Goal: Task Accomplishment & Management: Use online tool/utility

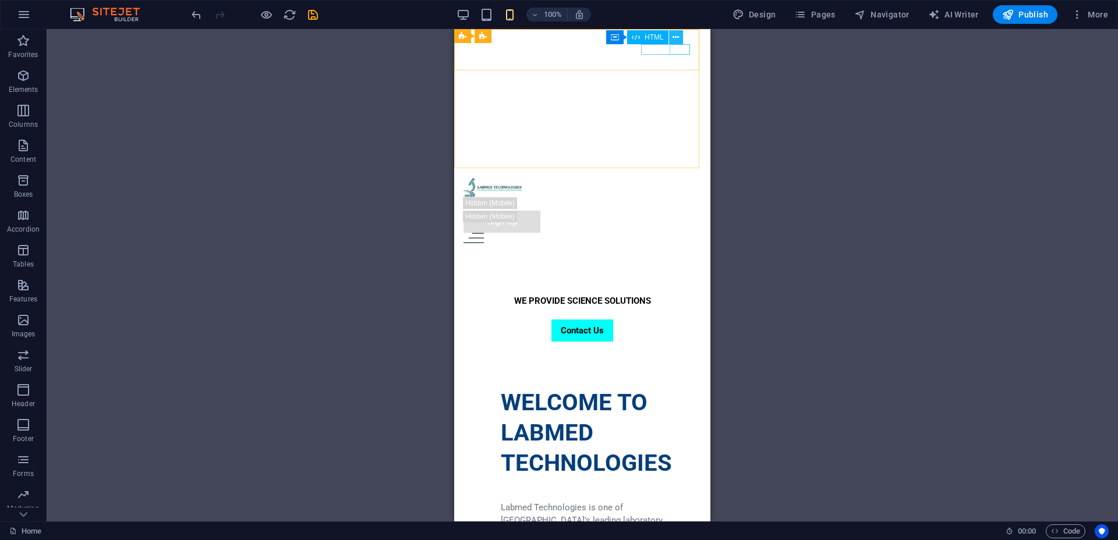
click at [679, 34] on button at bounding box center [676, 37] width 14 height 14
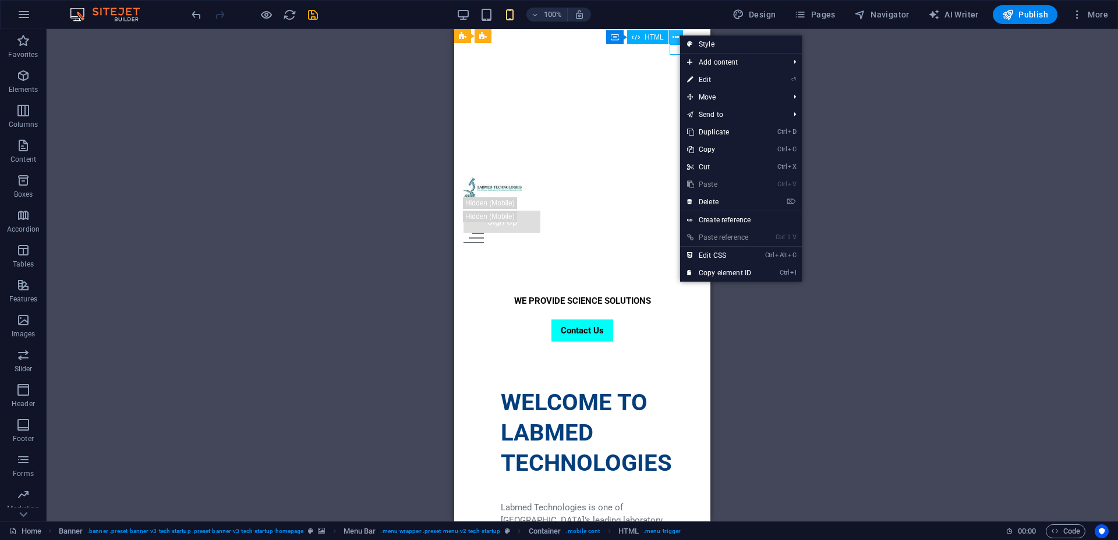
click at [679, 34] on button at bounding box center [676, 37] width 14 height 14
click at [660, 39] on span "HTML" at bounding box center [654, 37] width 19 height 7
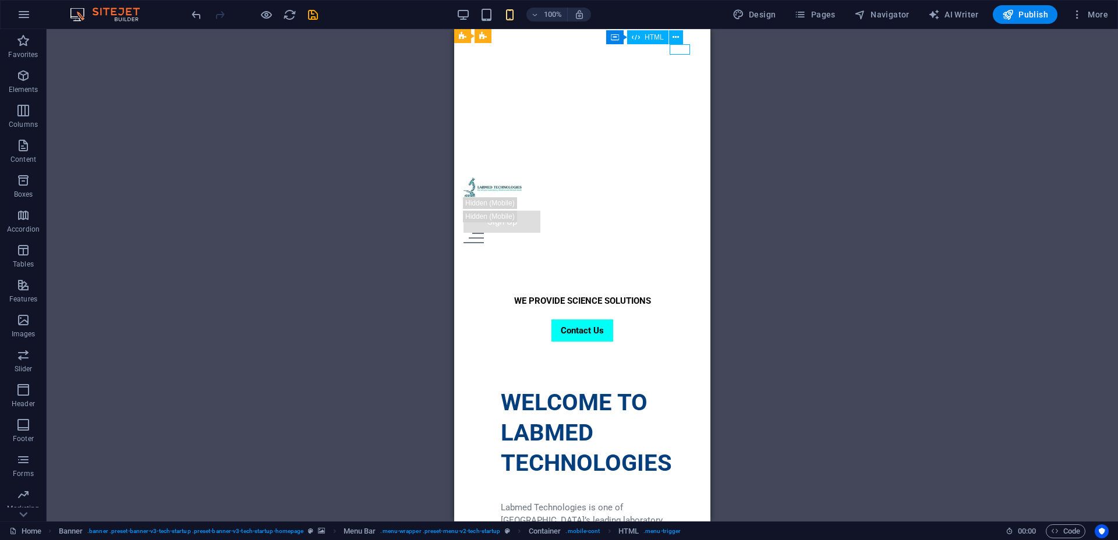
click at [646, 34] on span "HTML" at bounding box center [654, 37] width 19 height 7
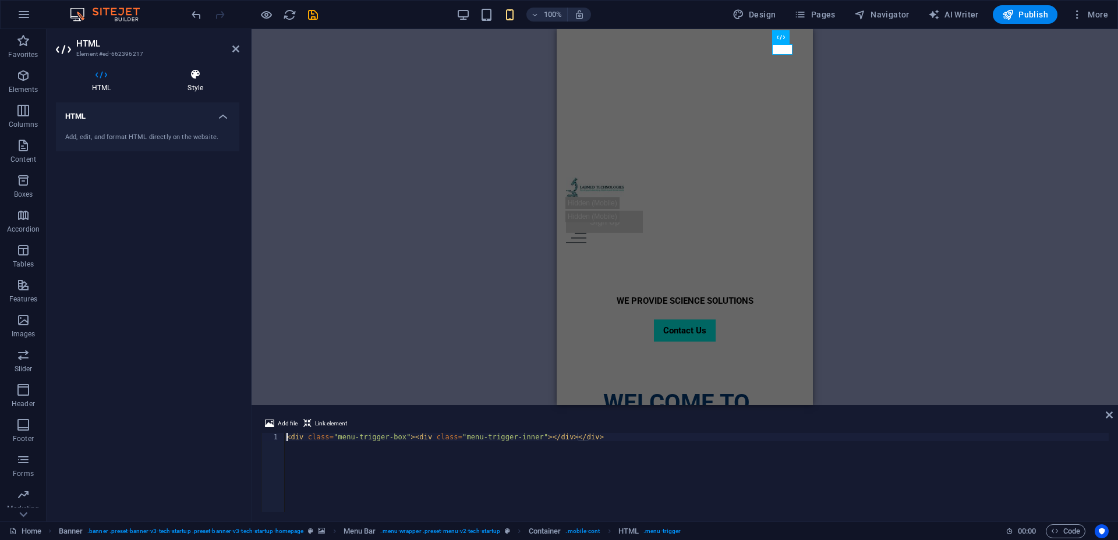
click at [210, 81] on h4 "Style" at bounding box center [195, 81] width 88 height 24
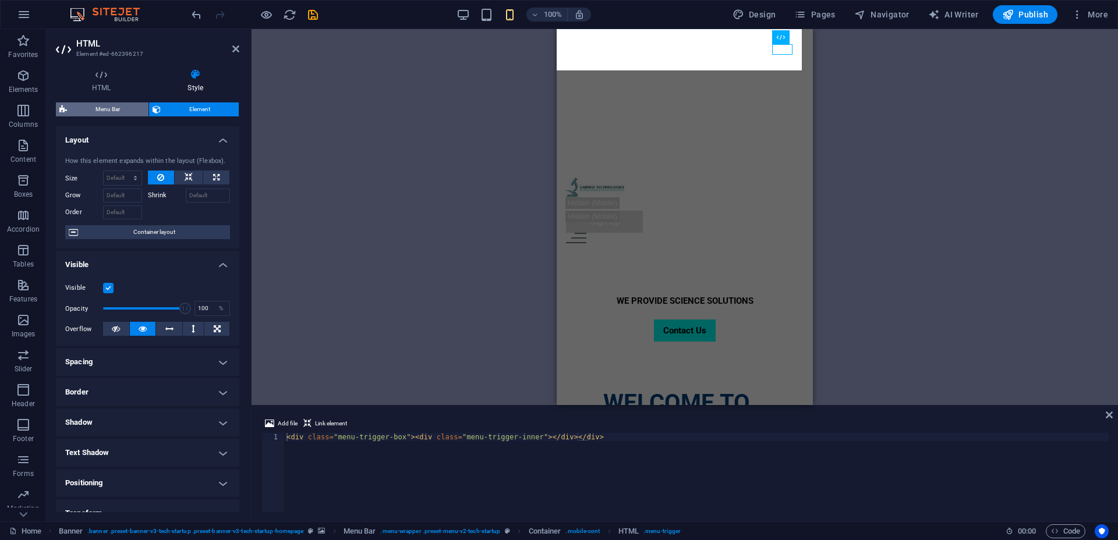
click at [102, 111] on span "Menu Bar" at bounding box center [107, 109] width 75 height 14
select select "rem"
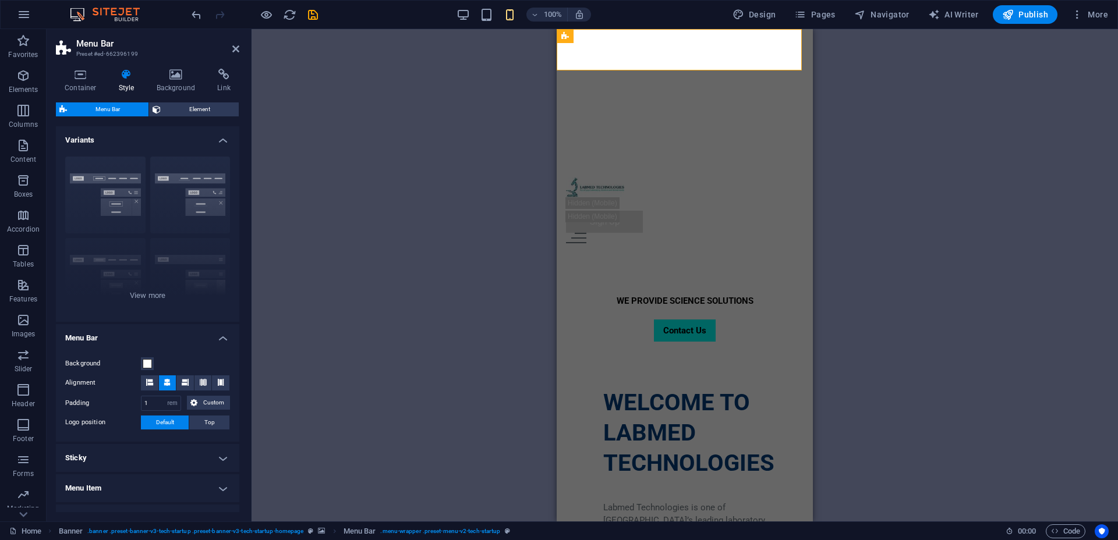
click at [224, 136] on h4 "Variants" at bounding box center [147, 136] width 183 height 21
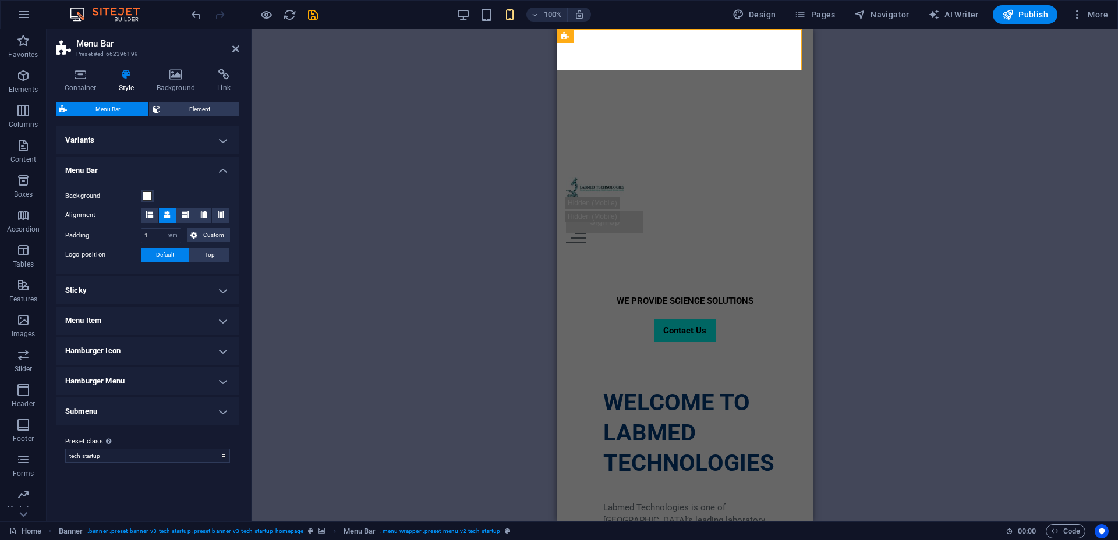
click at [208, 314] on h4 "Menu Item" at bounding box center [147, 321] width 183 height 28
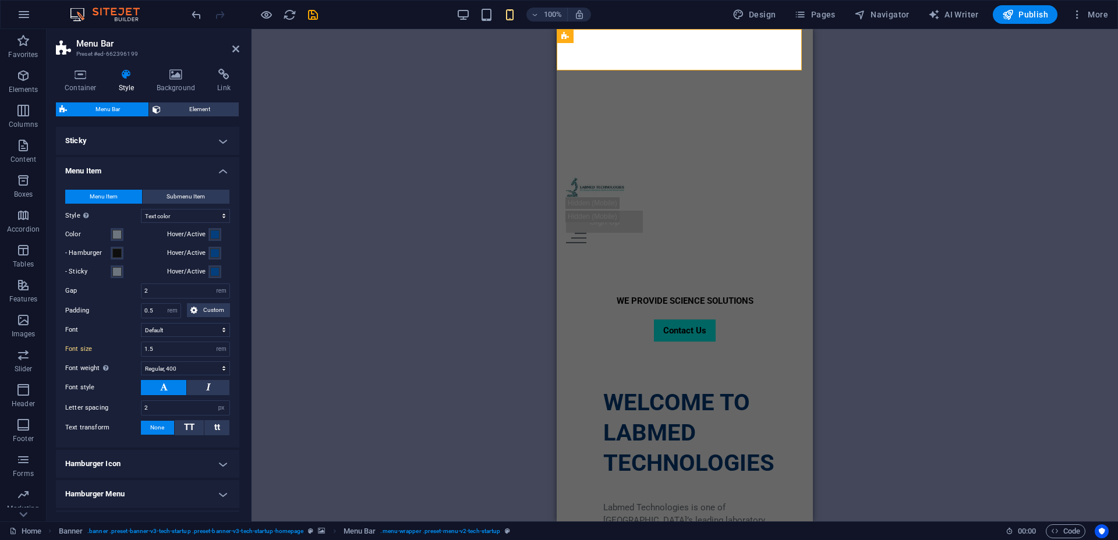
scroll to position [148, 0]
click at [218, 172] on h4 "Menu Item" at bounding box center [147, 169] width 183 height 21
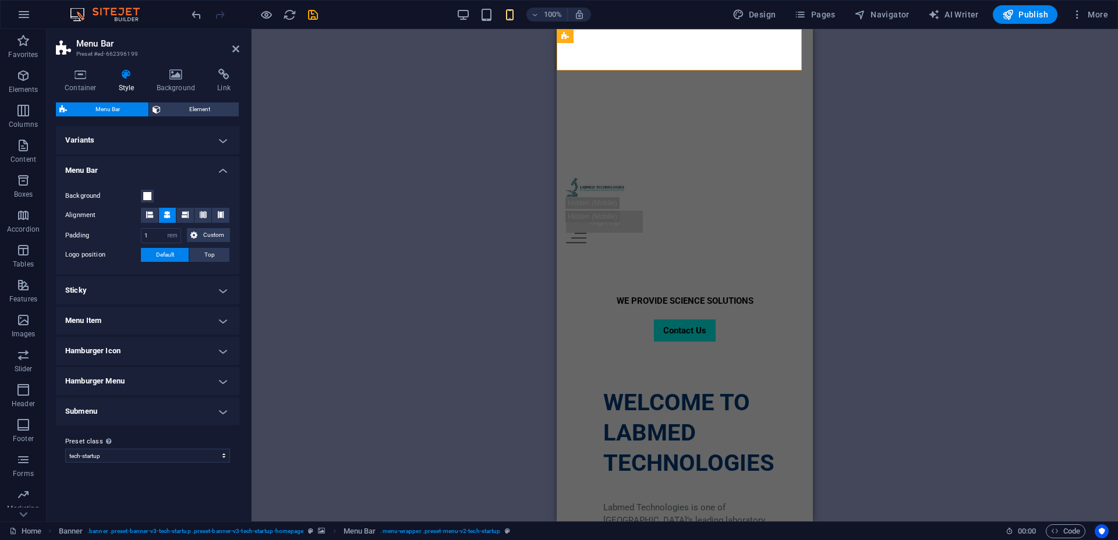
click at [220, 383] on h4 "Hamburger Menu" at bounding box center [147, 381] width 183 height 28
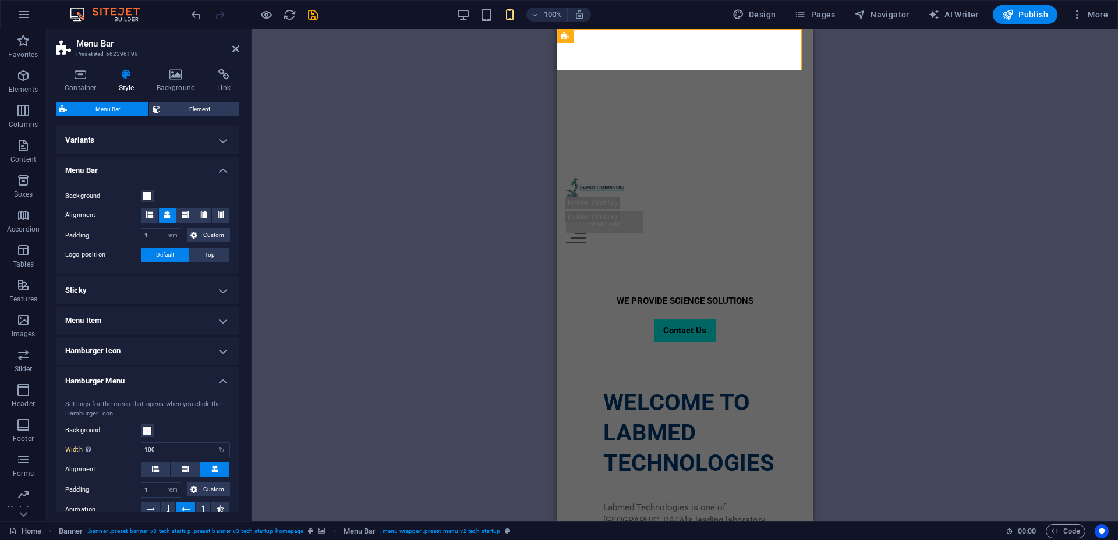
drag, startPoint x: 239, startPoint y: 286, endPoint x: 236, endPoint y: 344, distance: 57.7
click at [236, 344] on div "Container Style Background Link Size Height Default px rem % vh vw Min. height …" at bounding box center [148, 290] width 202 height 462
click at [187, 214] on button at bounding box center [184, 215] width 17 height 15
click at [201, 211] on icon at bounding box center [203, 214] width 7 height 7
click at [791, 233] on div at bounding box center [685, 238] width 238 height 10
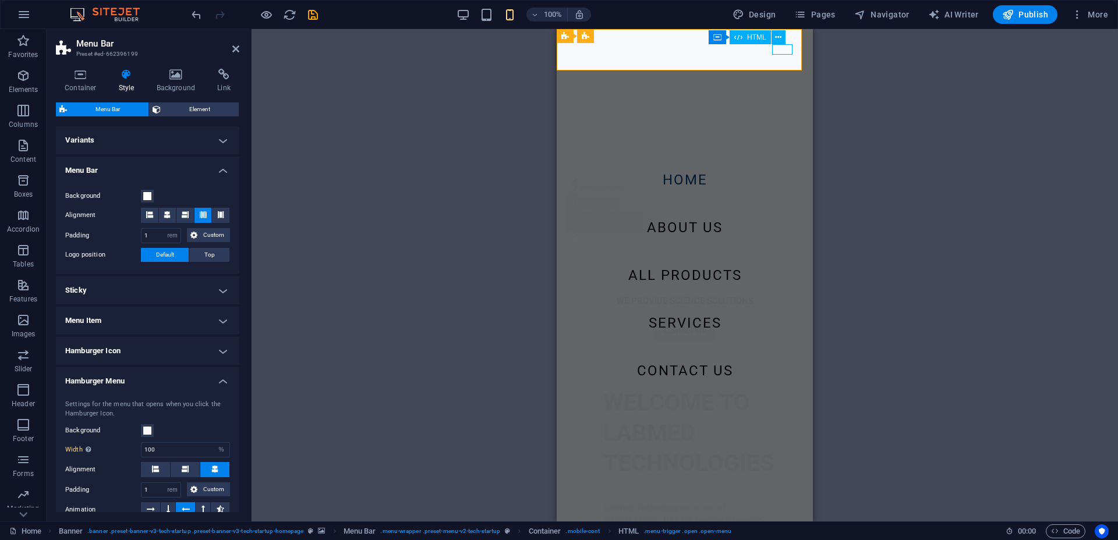
click at [791, 233] on div at bounding box center [685, 238] width 238 height 10
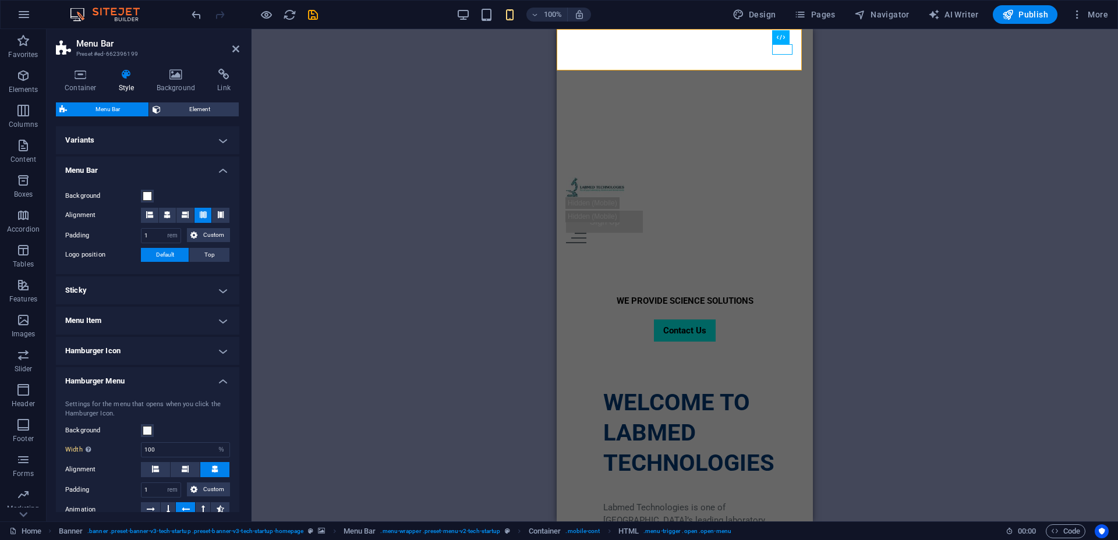
click at [223, 168] on h4 "Menu Bar" at bounding box center [147, 167] width 183 height 21
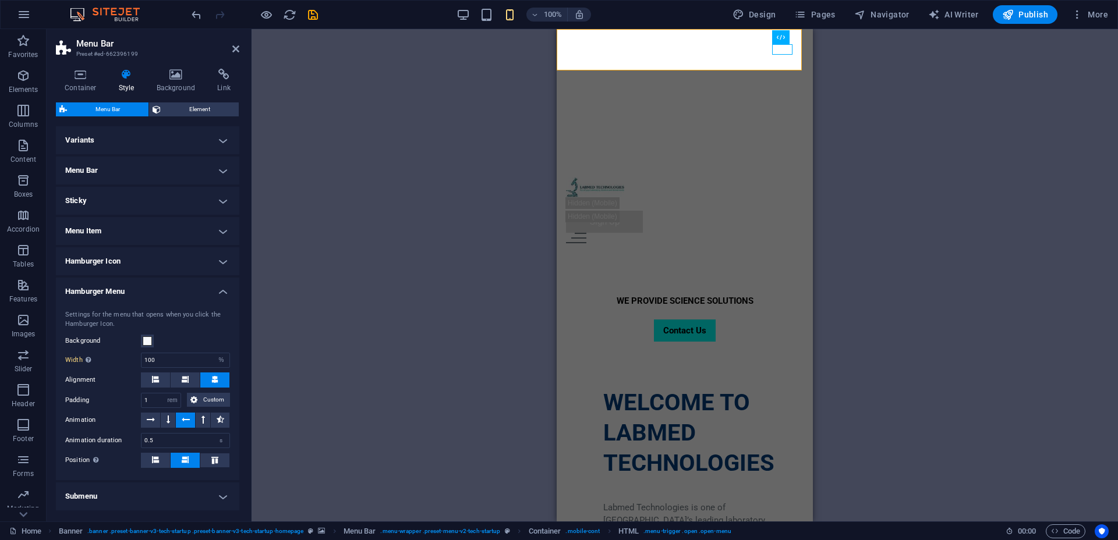
scroll to position [45, 0]
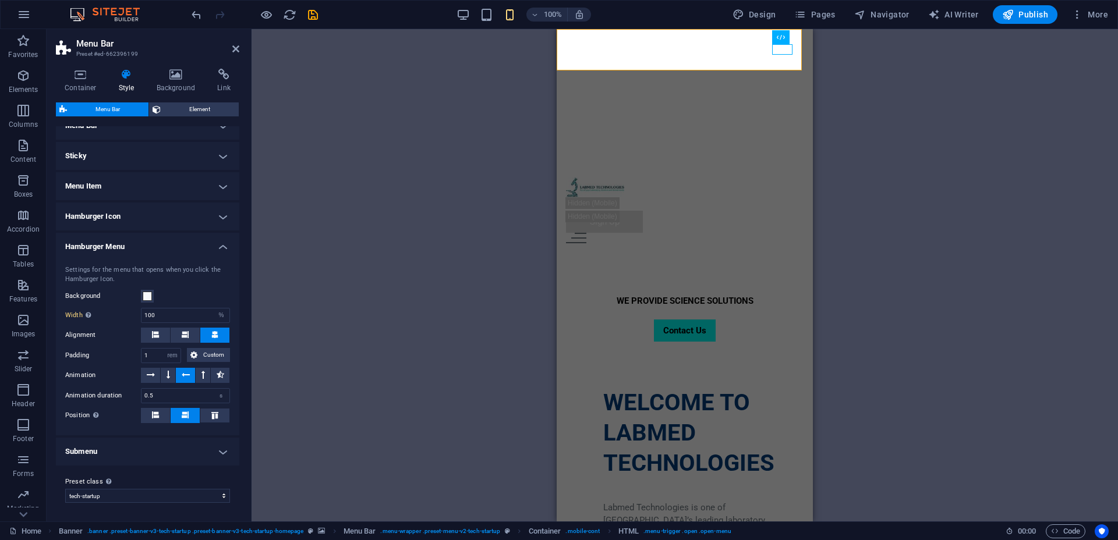
click at [221, 249] on h4 "Hamburger Menu" at bounding box center [147, 243] width 183 height 21
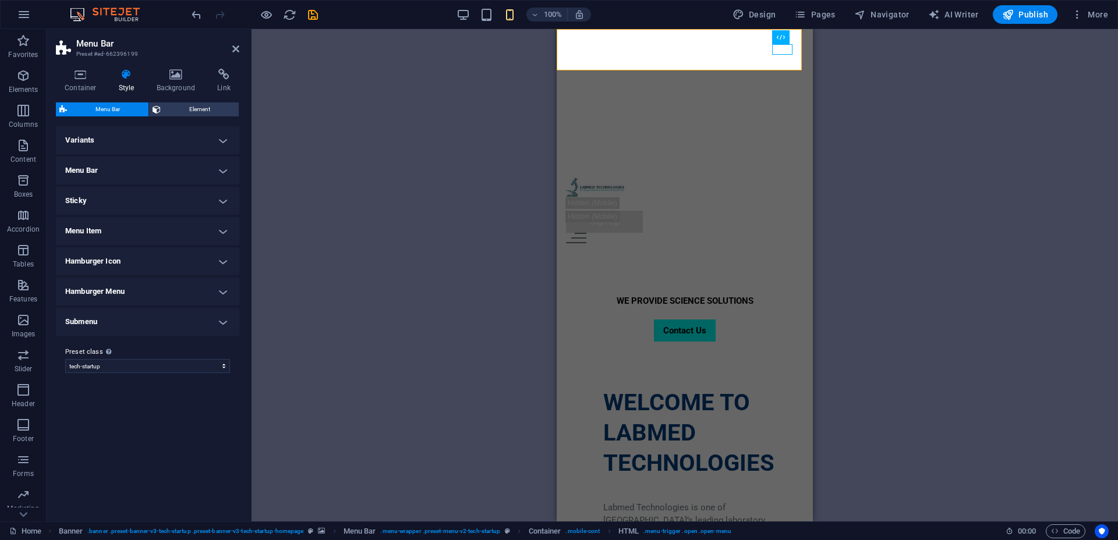
scroll to position [0, 0]
click at [211, 110] on span "Element" at bounding box center [199, 109] width 71 height 14
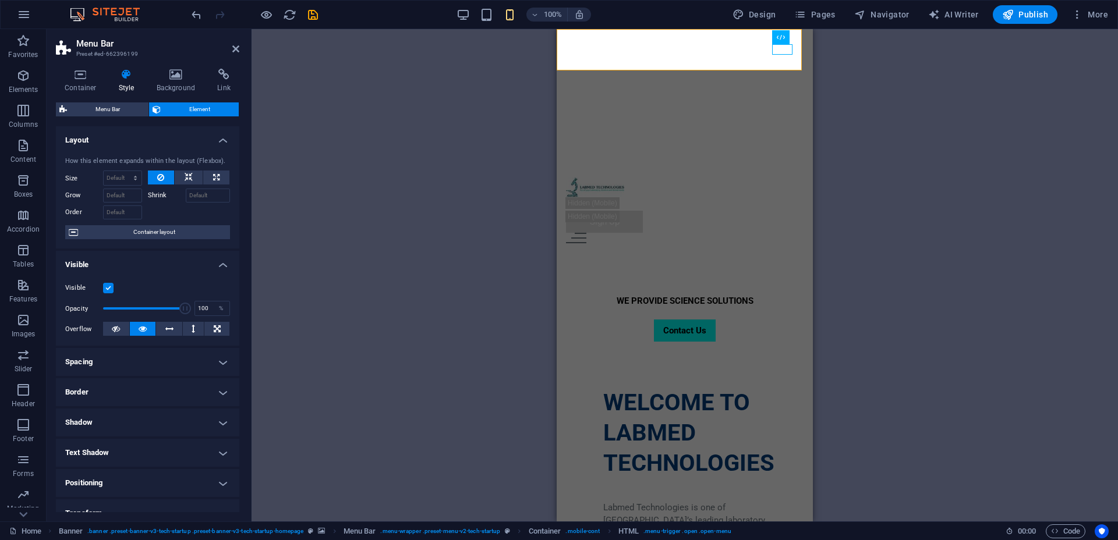
click at [224, 267] on h4 "Visible" at bounding box center [147, 261] width 183 height 21
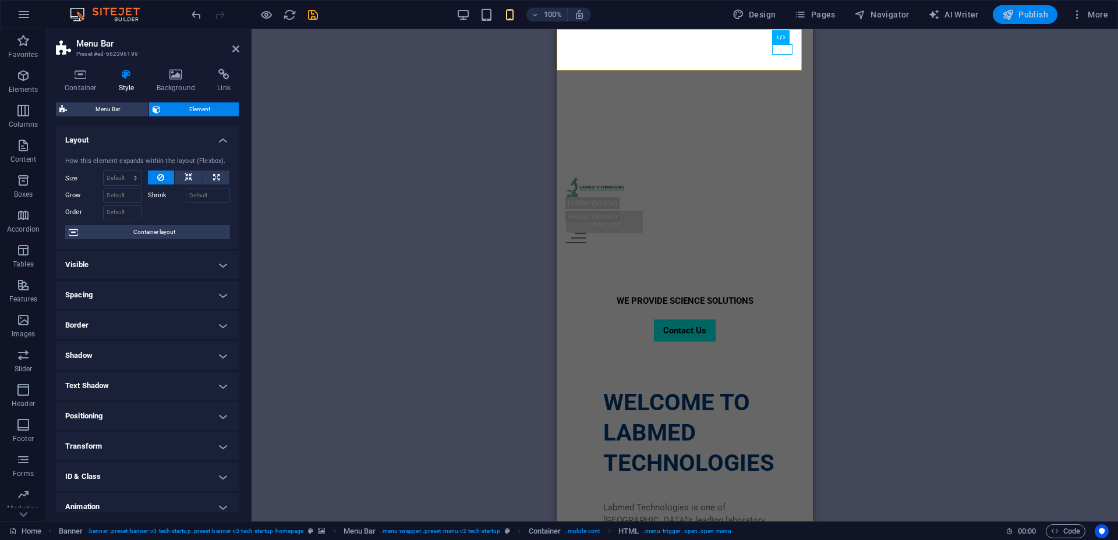
click at [1027, 8] on button "Publish" at bounding box center [1025, 14] width 65 height 19
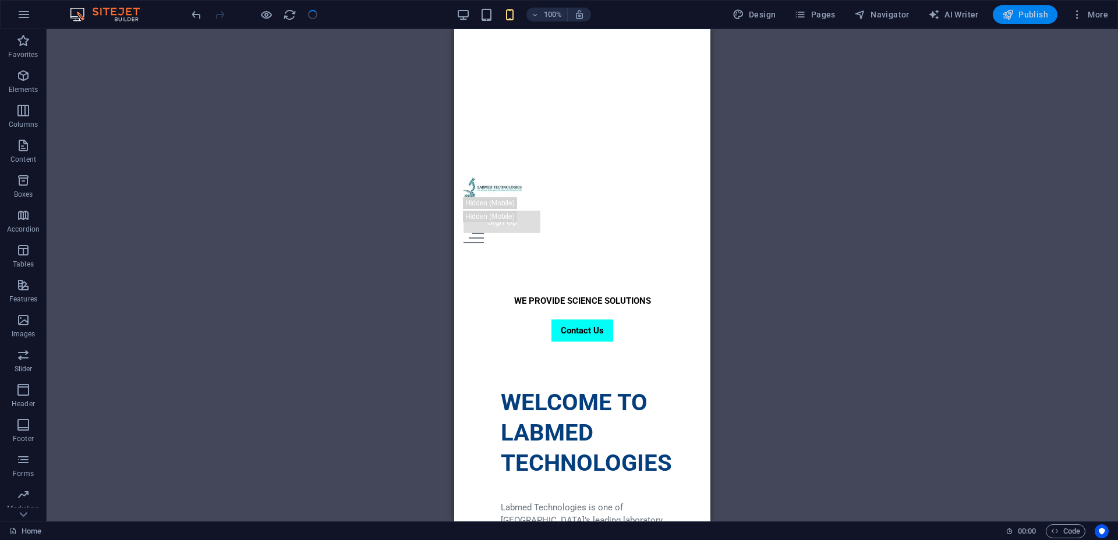
click at [1032, 13] on span "Publish" at bounding box center [1025, 15] width 46 height 12
click at [1040, 13] on span "Publish" at bounding box center [1025, 15] width 46 height 12
click at [1029, 12] on span "Publish" at bounding box center [1025, 15] width 46 height 12
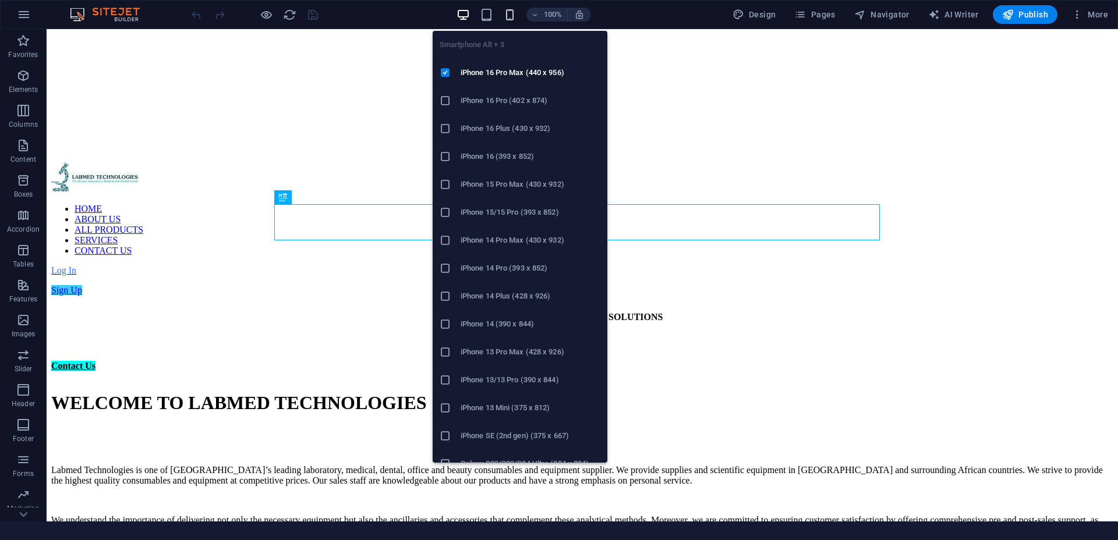
click at [517, 8] on span "button" at bounding box center [510, 14] width 14 height 13
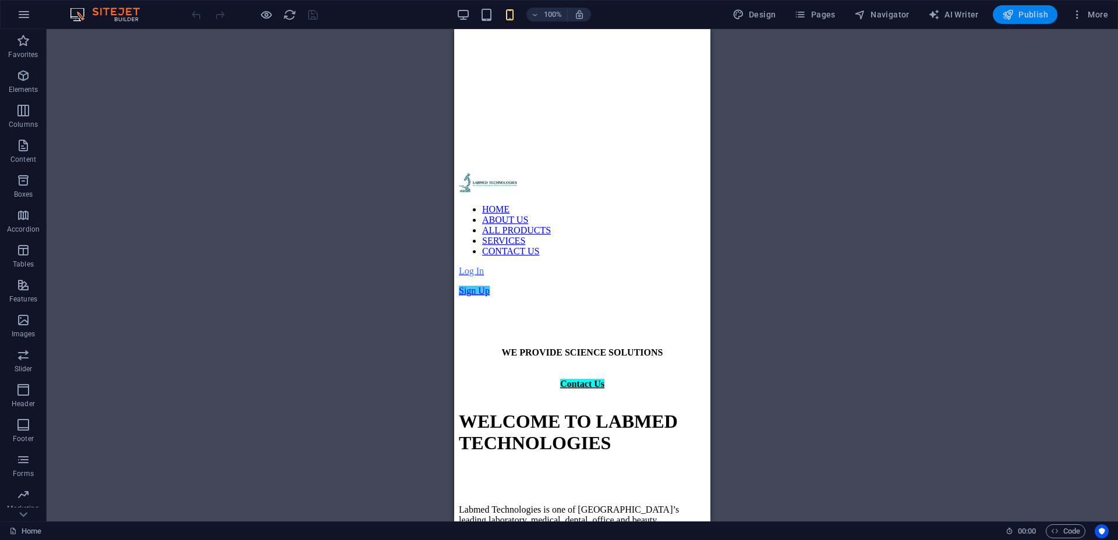
click at [1031, 9] on span "Publish" at bounding box center [1025, 15] width 46 height 12
